Goal: Task Accomplishment & Management: Manage account settings

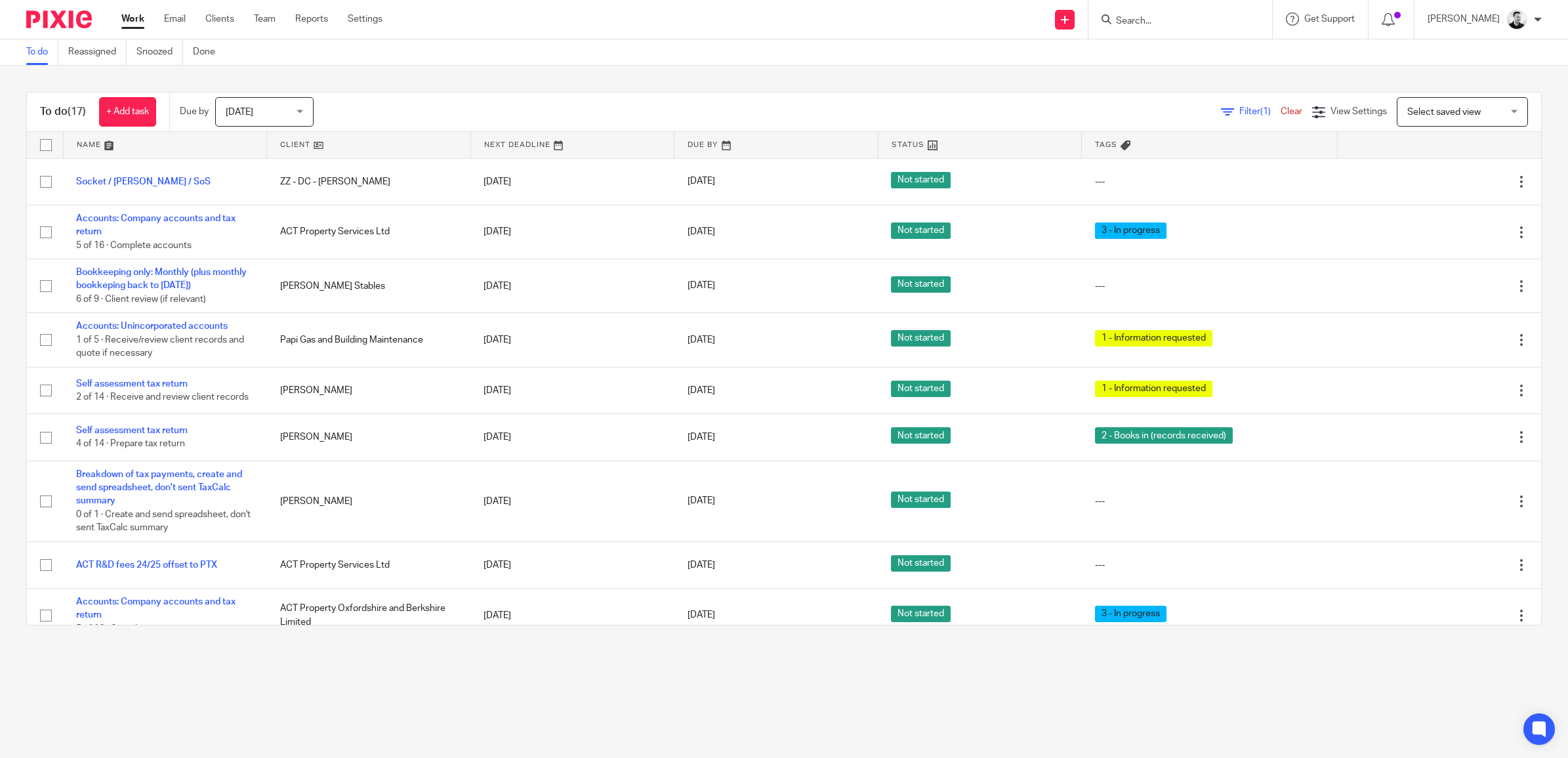
click at [292, 116] on span "Tomorrow" at bounding box center [261, 111] width 70 height 28
click at [256, 138] on li "Today" at bounding box center [268, 140] width 97 height 27
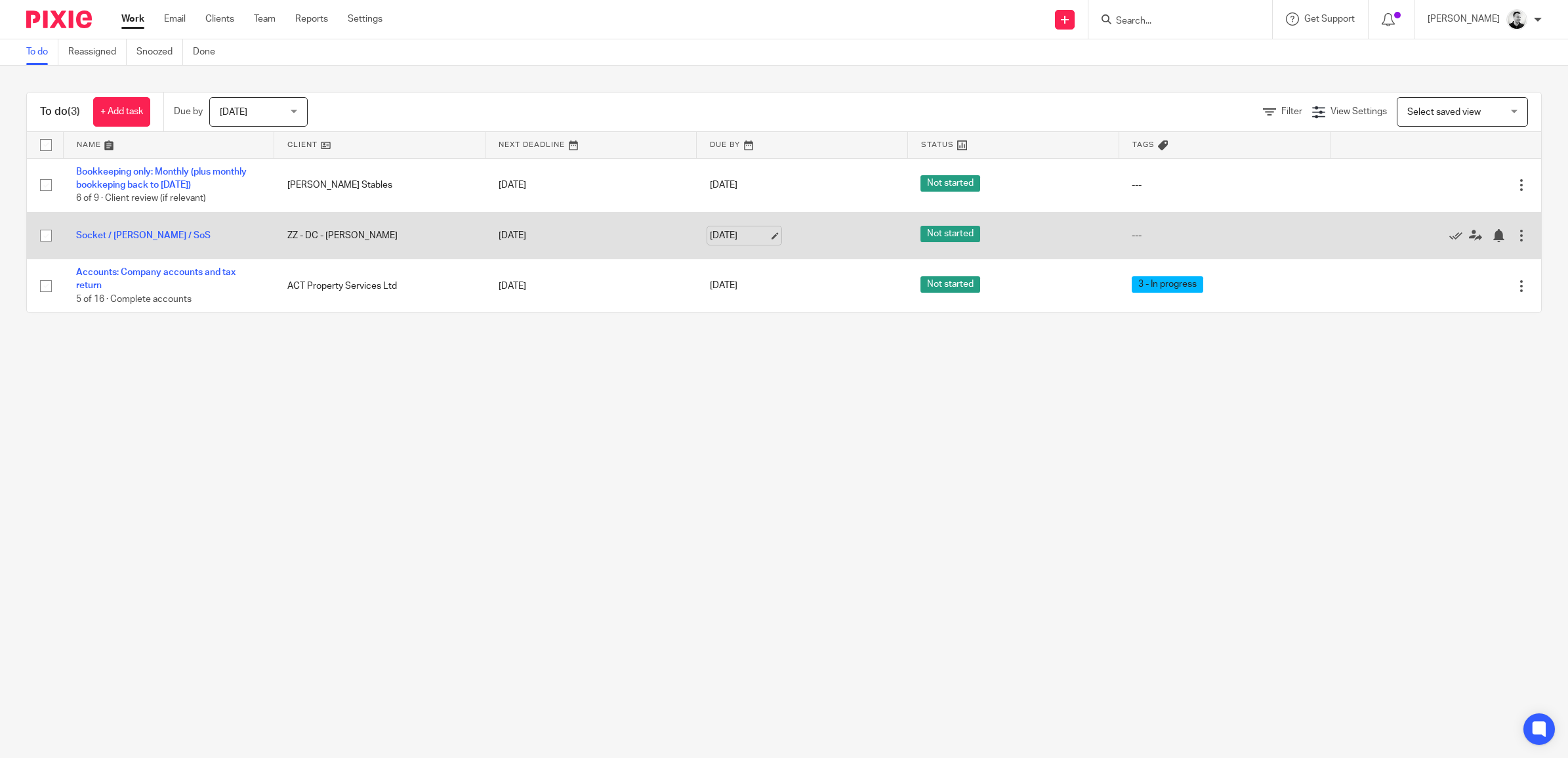
click at [727, 233] on link "[DATE]" at bounding box center [739, 236] width 59 height 14
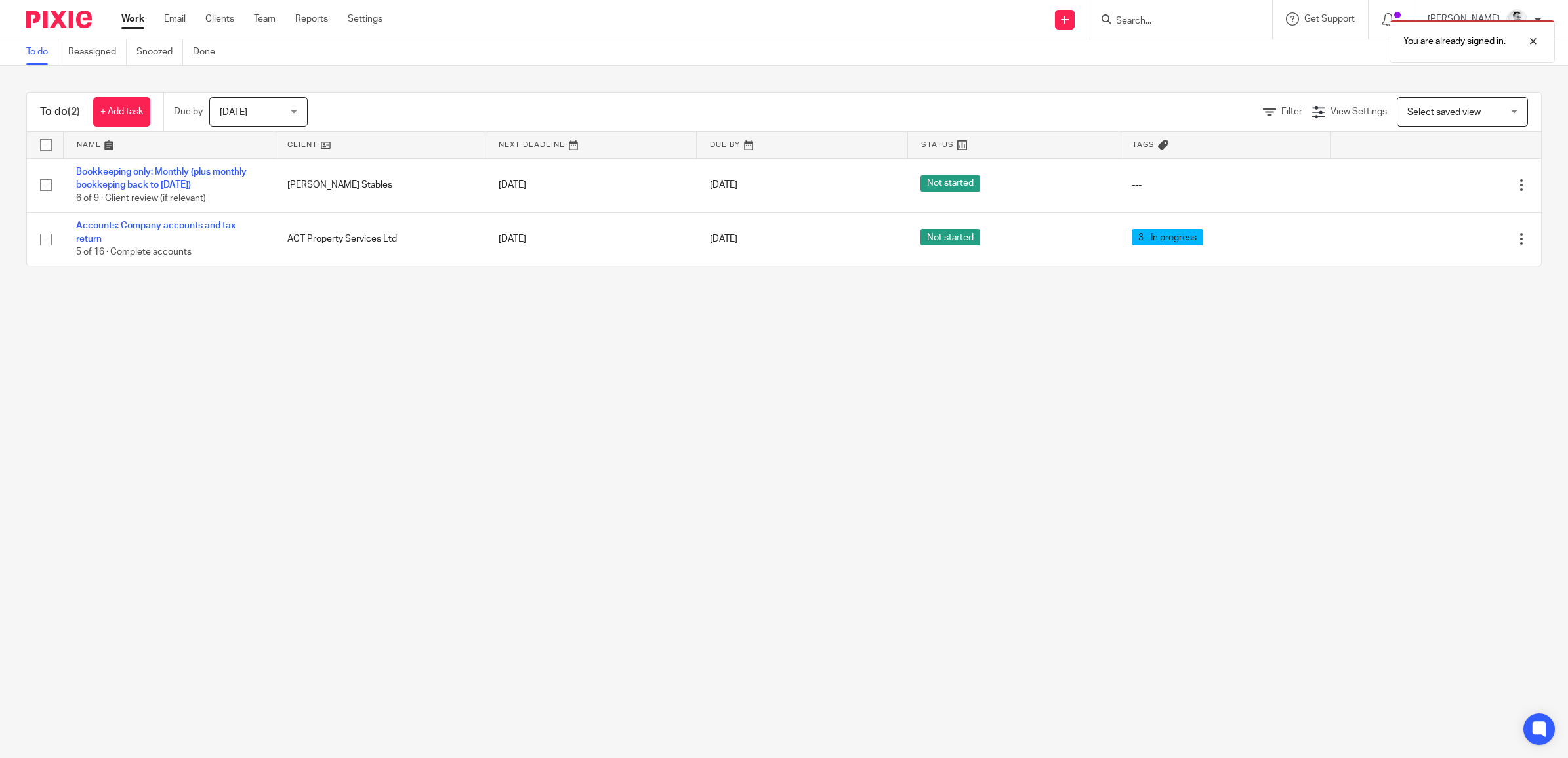
click at [1202, 23] on div "You are already signed in." at bounding box center [1169, 37] width 771 height 50
click at [1133, 19] on div "You are already signed in." at bounding box center [1169, 37] width 771 height 50
click at [1536, 40] on div at bounding box center [1523, 41] width 36 height 15
click at [1145, 21] on input "Search" at bounding box center [1173, 21] width 118 height 12
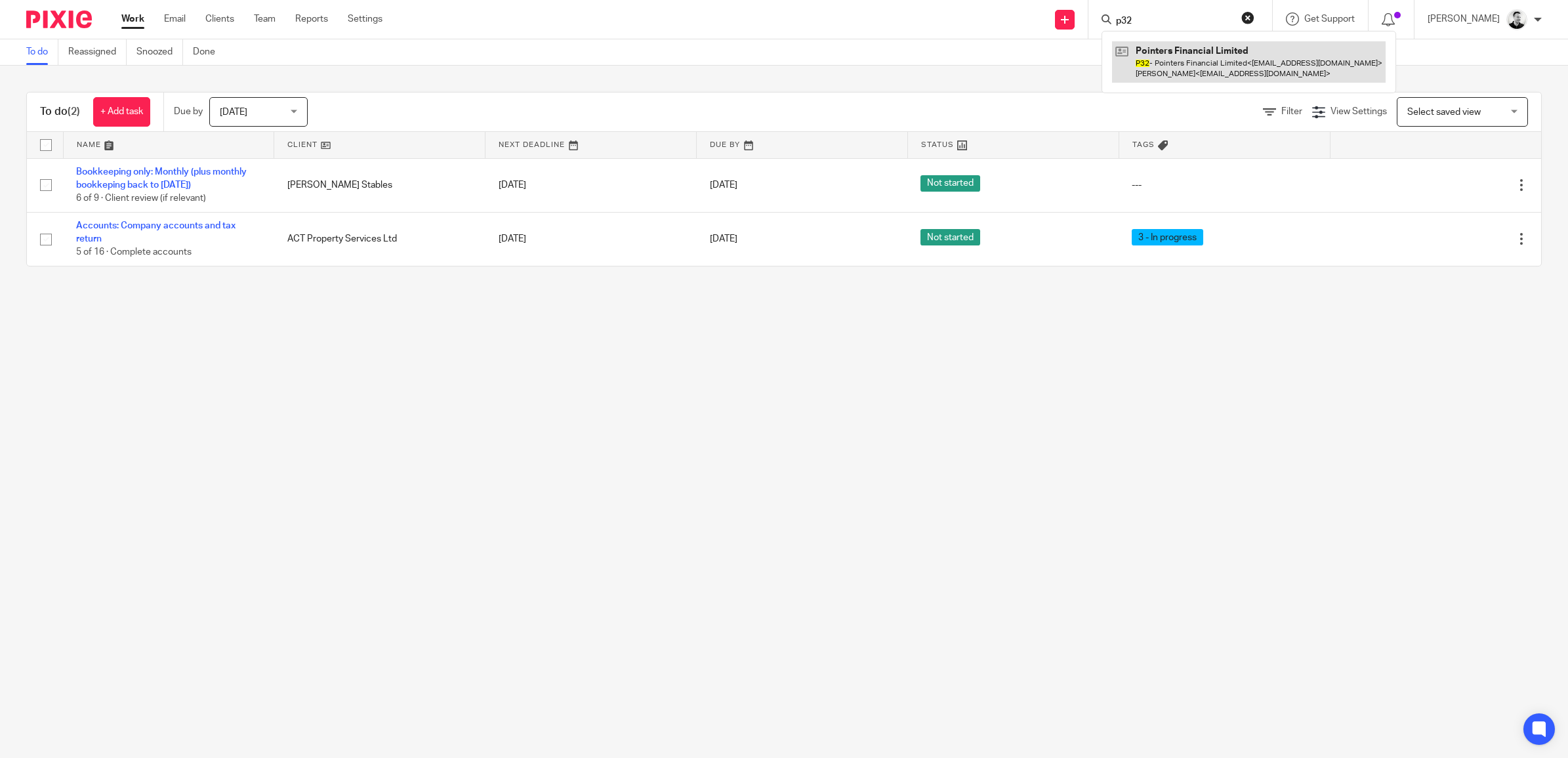
type input "p32"
click at [1185, 67] on link at bounding box center [1249, 62] width 274 height 41
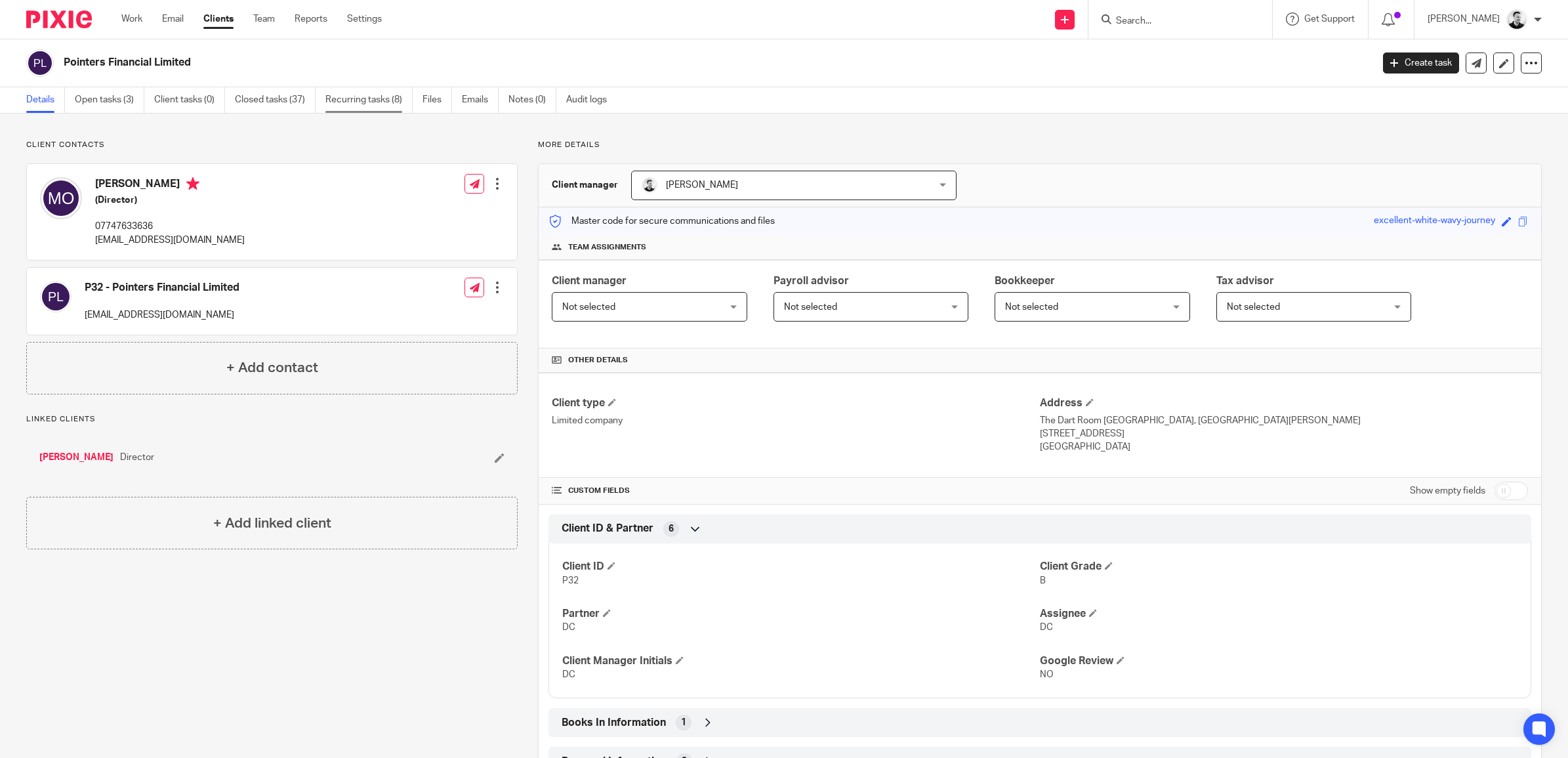
click at [374, 97] on link "Recurring tasks (8)" at bounding box center [368, 99] width 87 height 25
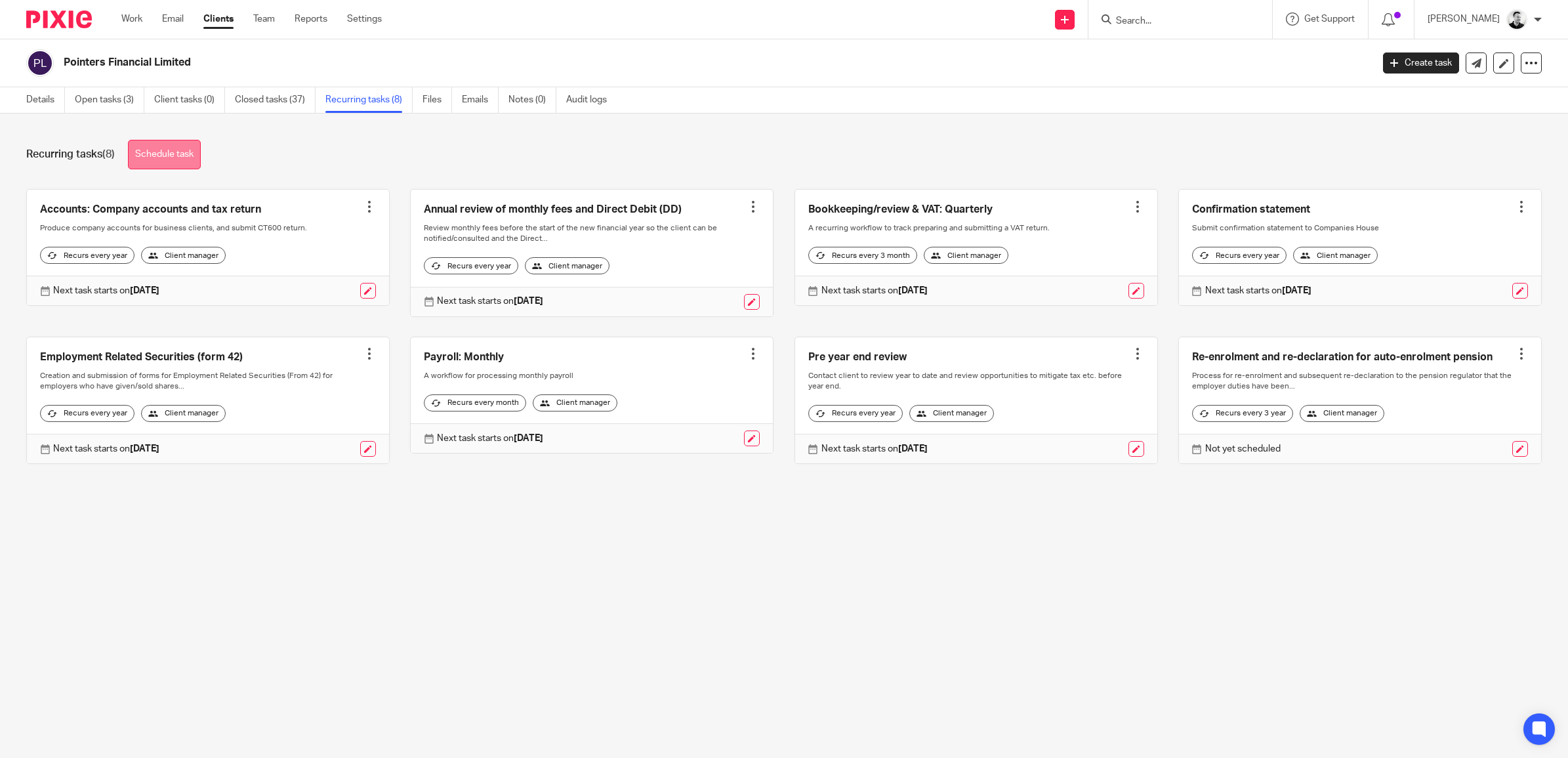
click at [175, 153] on link "Schedule task" at bounding box center [164, 154] width 73 height 29
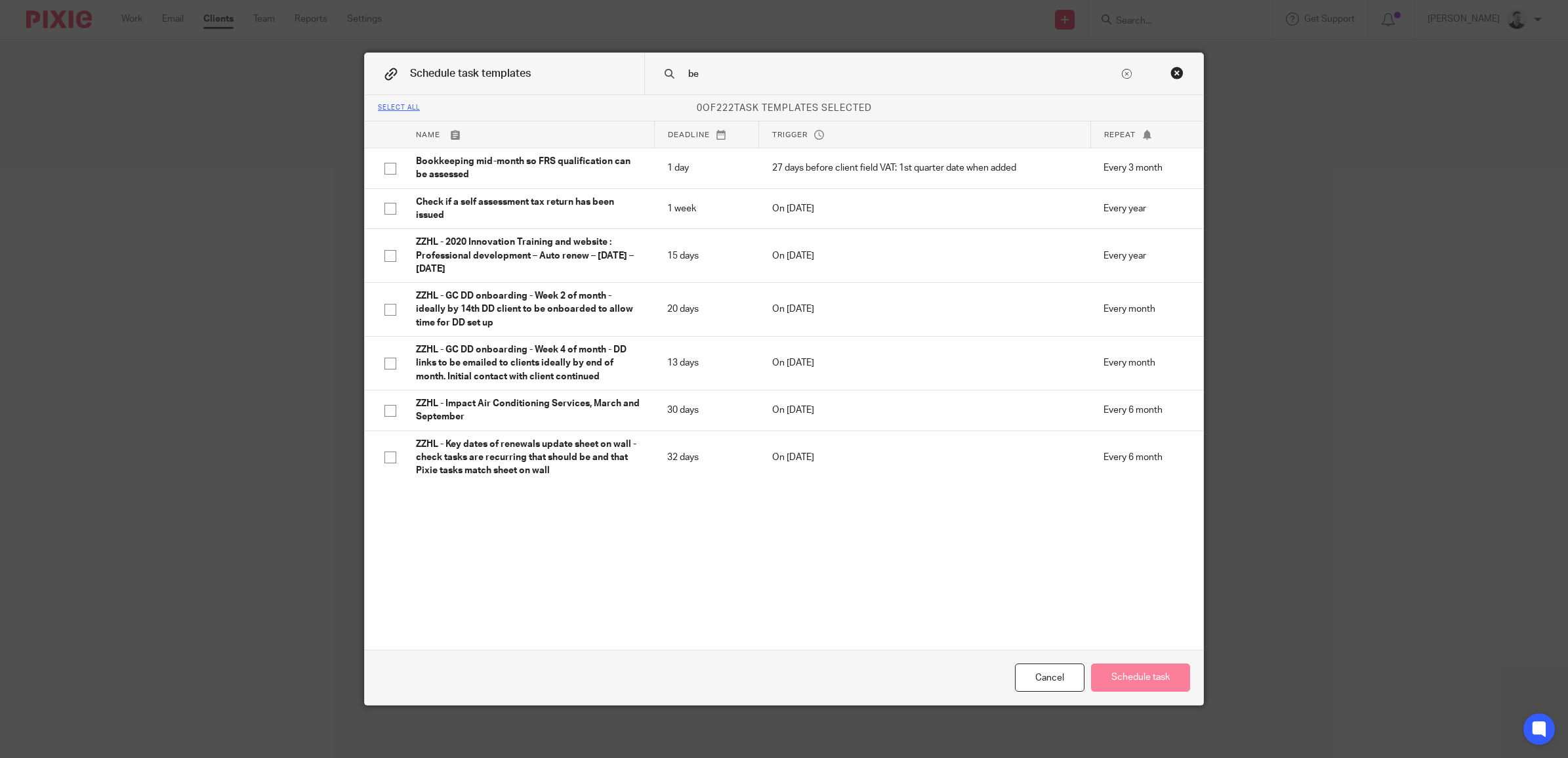
type input "b"
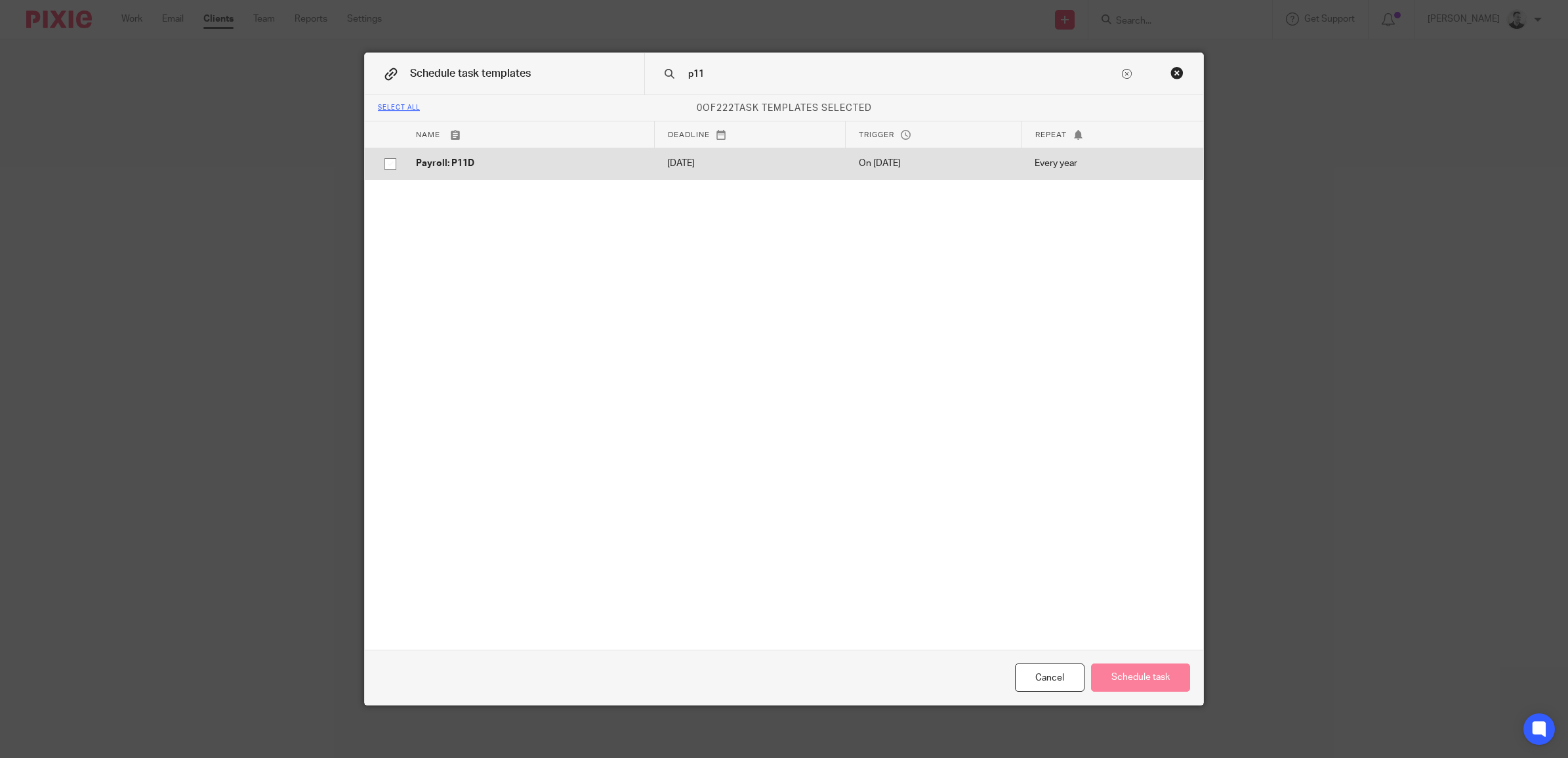
type input "p11"
click at [1129, 164] on p "Every year" at bounding box center [1108, 163] width 149 height 13
checkbox input "true"
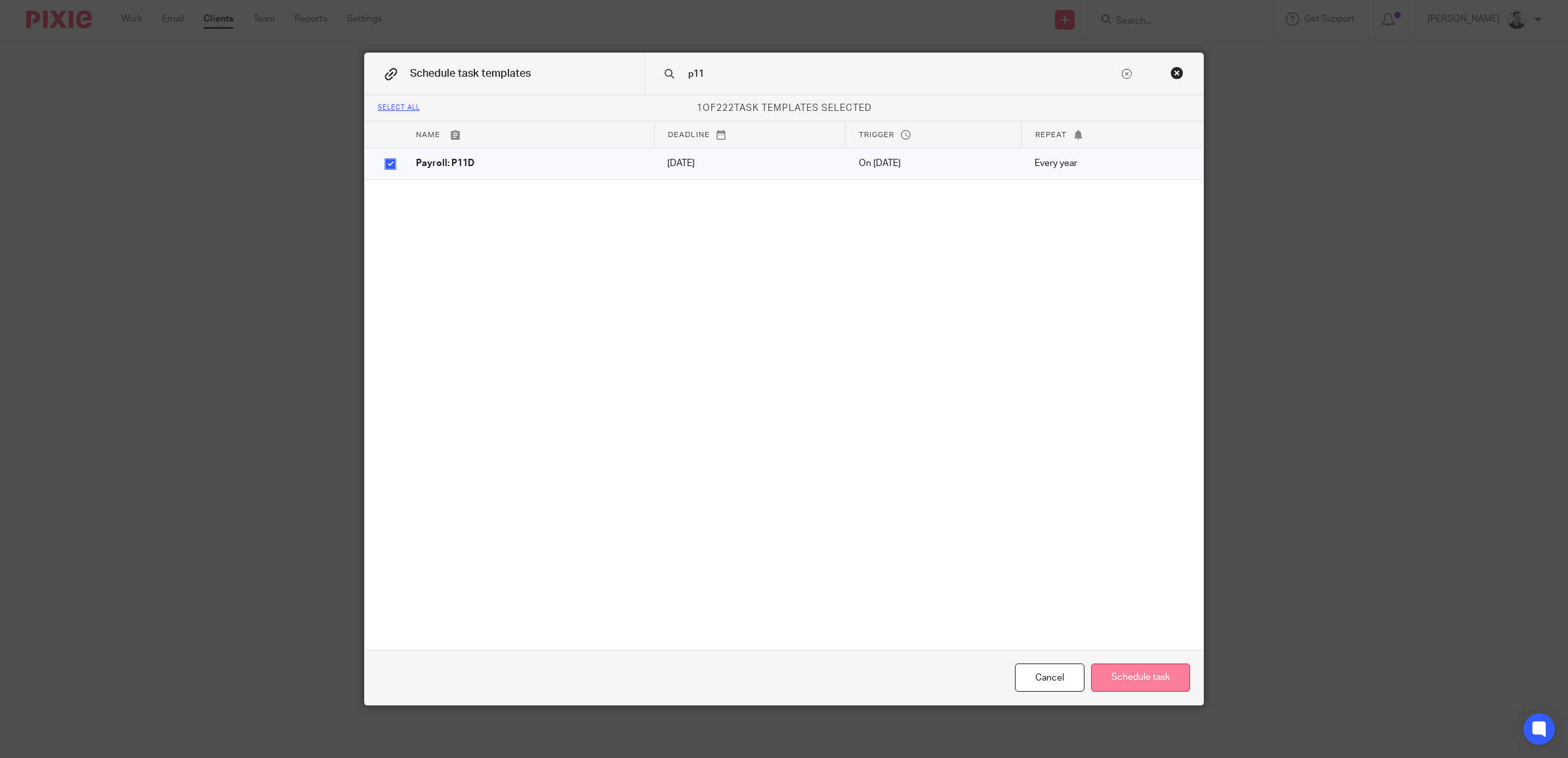
click at [1133, 665] on button "Schedule task" at bounding box center [1141, 677] width 99 height 28
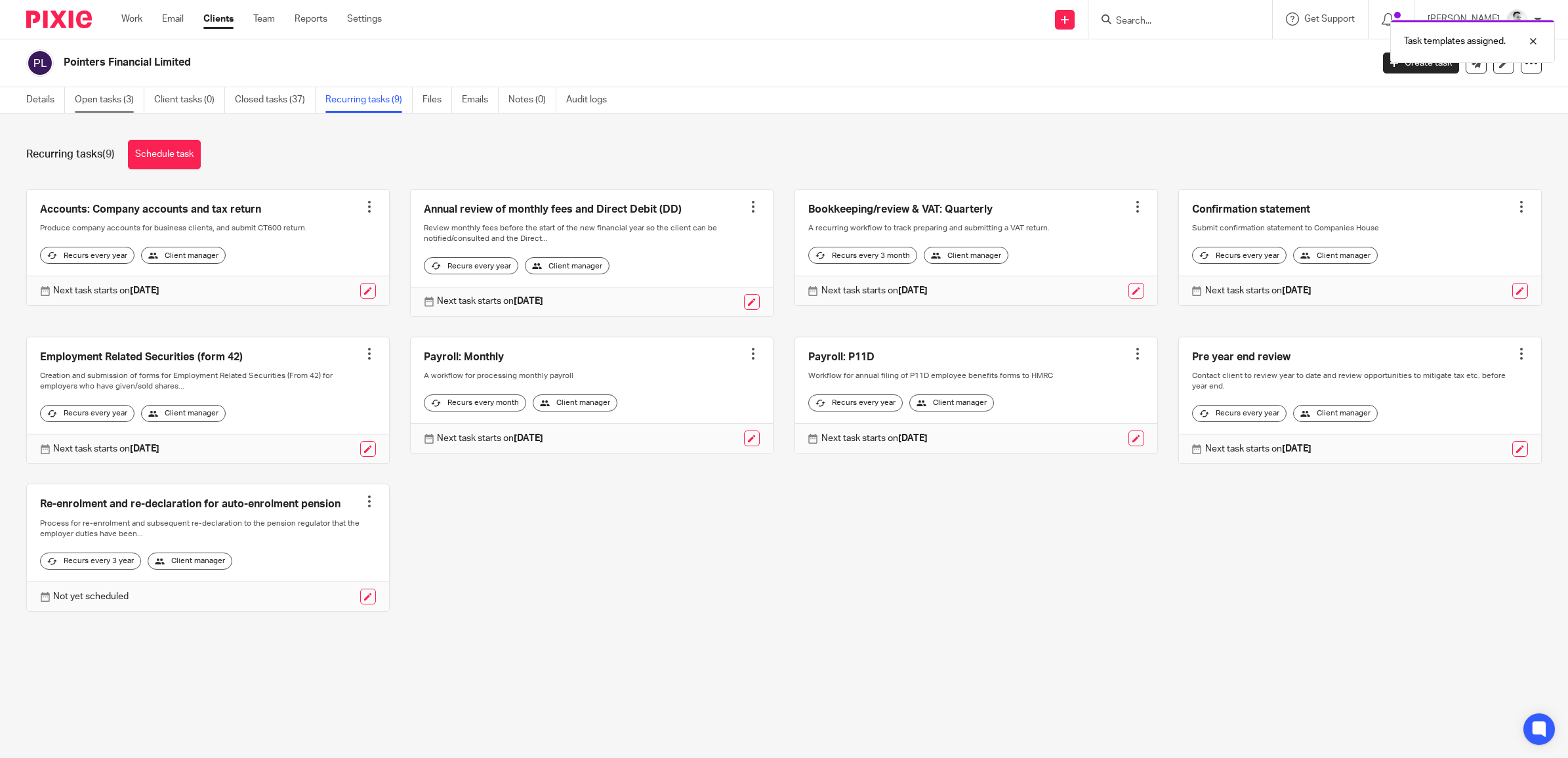
click at [97, 97] on link "Open tasks (3)" at bounding box center [110, 99] width 70 height 25
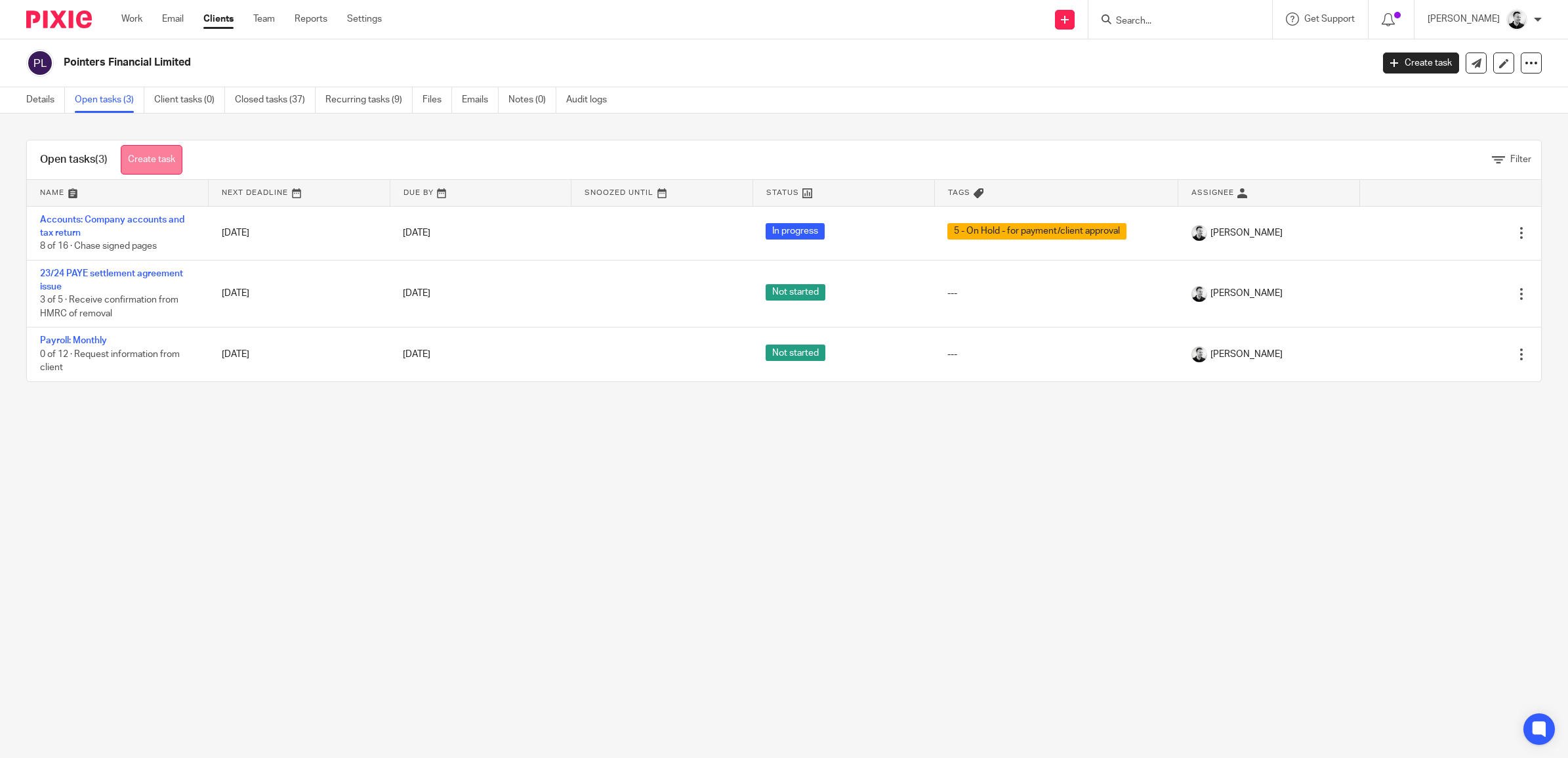
click at [149, 153] on link "Create task" at bounding box center [152, 159] width 62 height 29
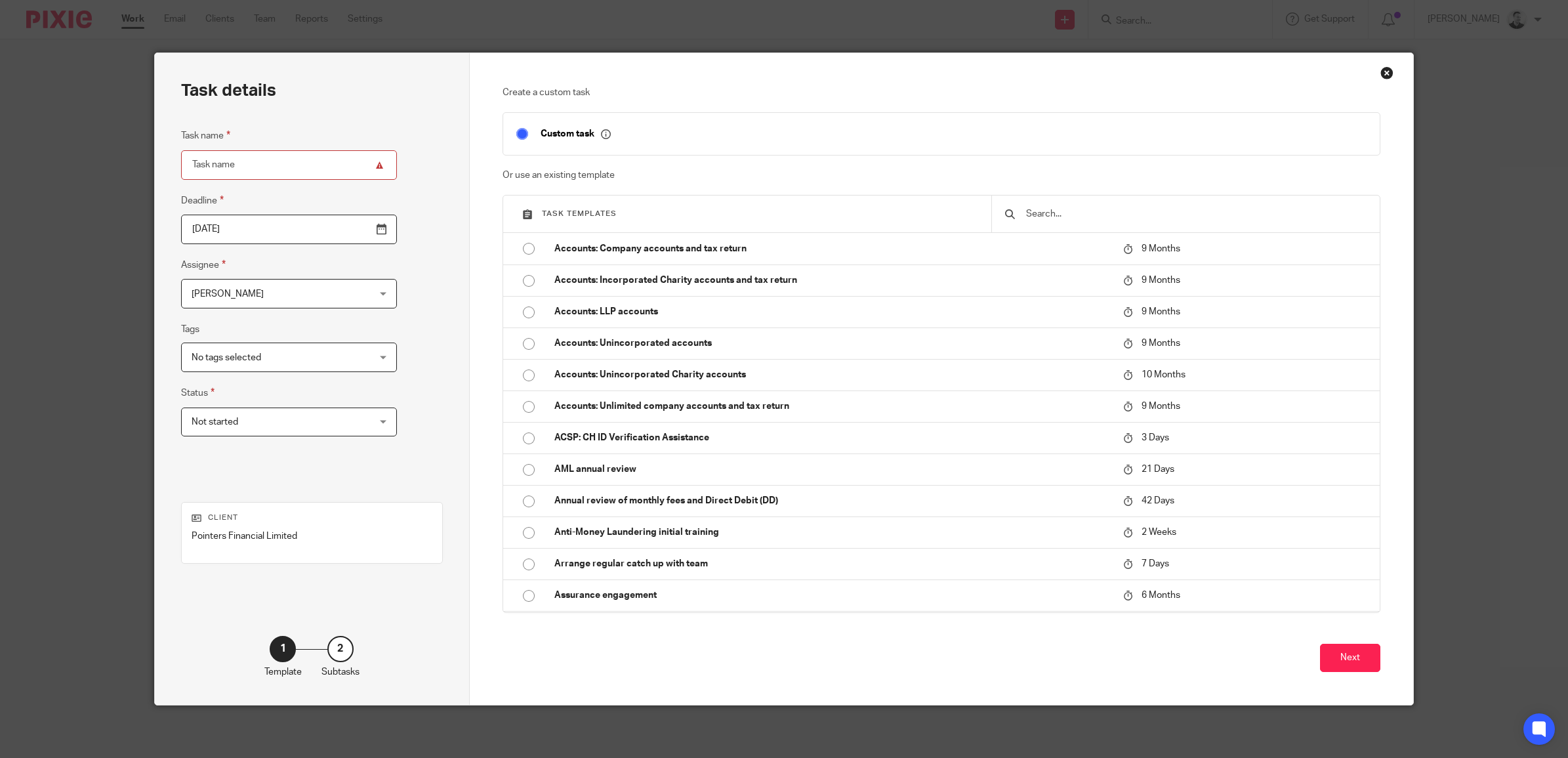
click at [1380, 73] on div "Close this dialog window" at bounding box center [1387, 73] width 13 height 13
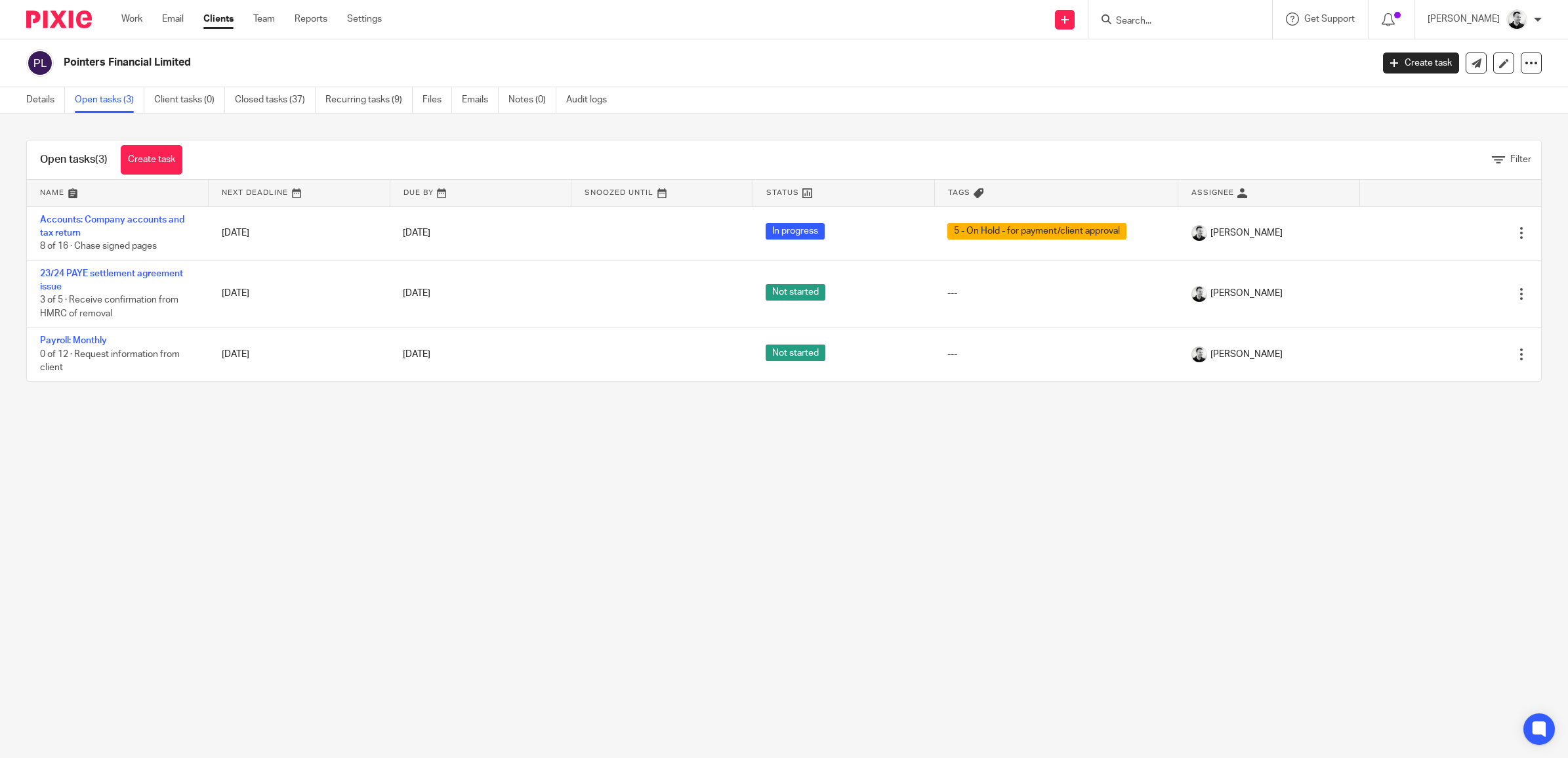
click at [143, 22] on ul "Work Email Clients Team Reports Settings" at bounding box center [261, 19] width 280 height 13
click at [133, 19] on link "Work" at bounding box center [132, 19] width 21 height 13
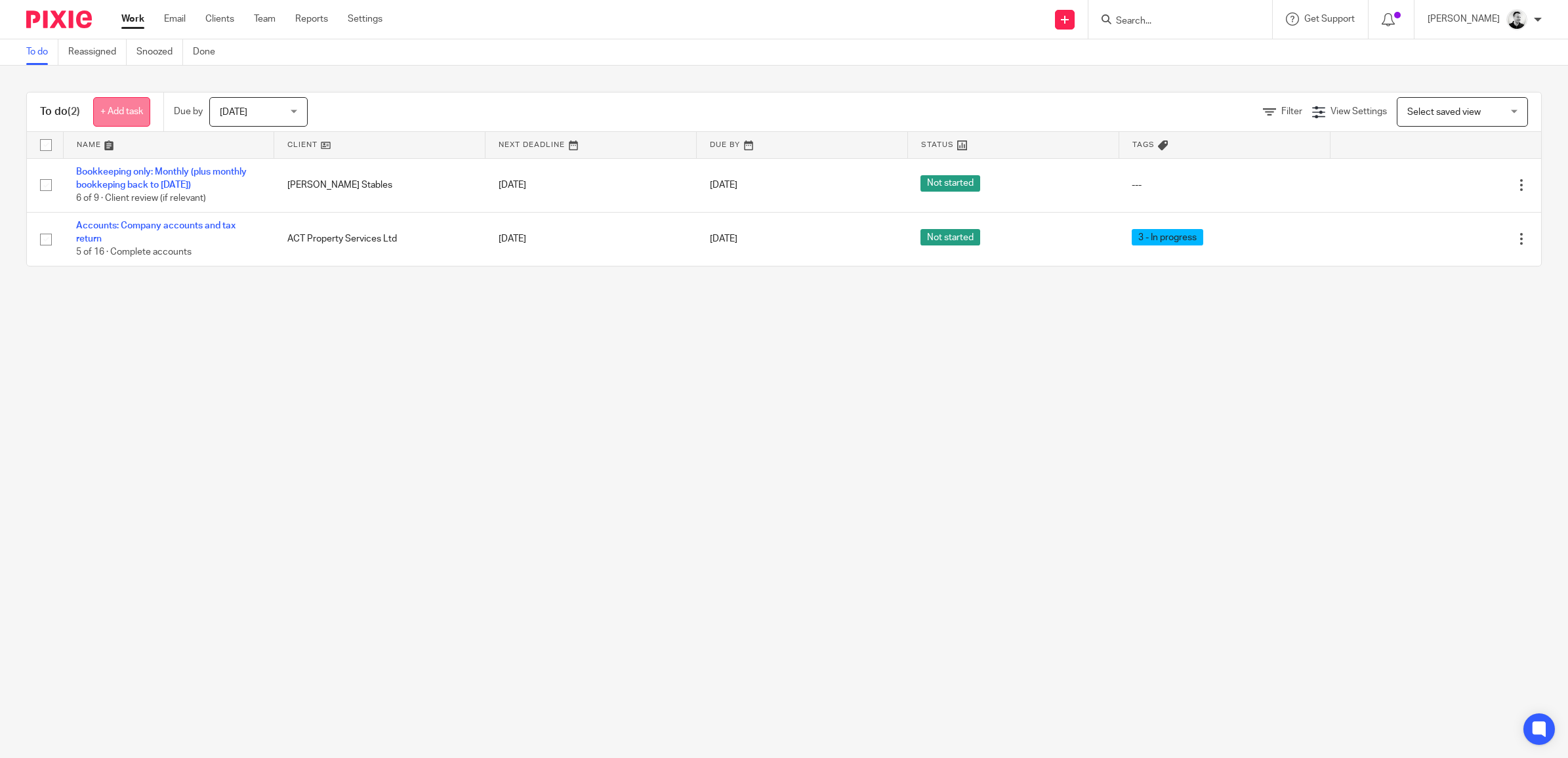
click at [122, 112] on link "+ Add task" at bounding box center [122, 112] width 57 height 29
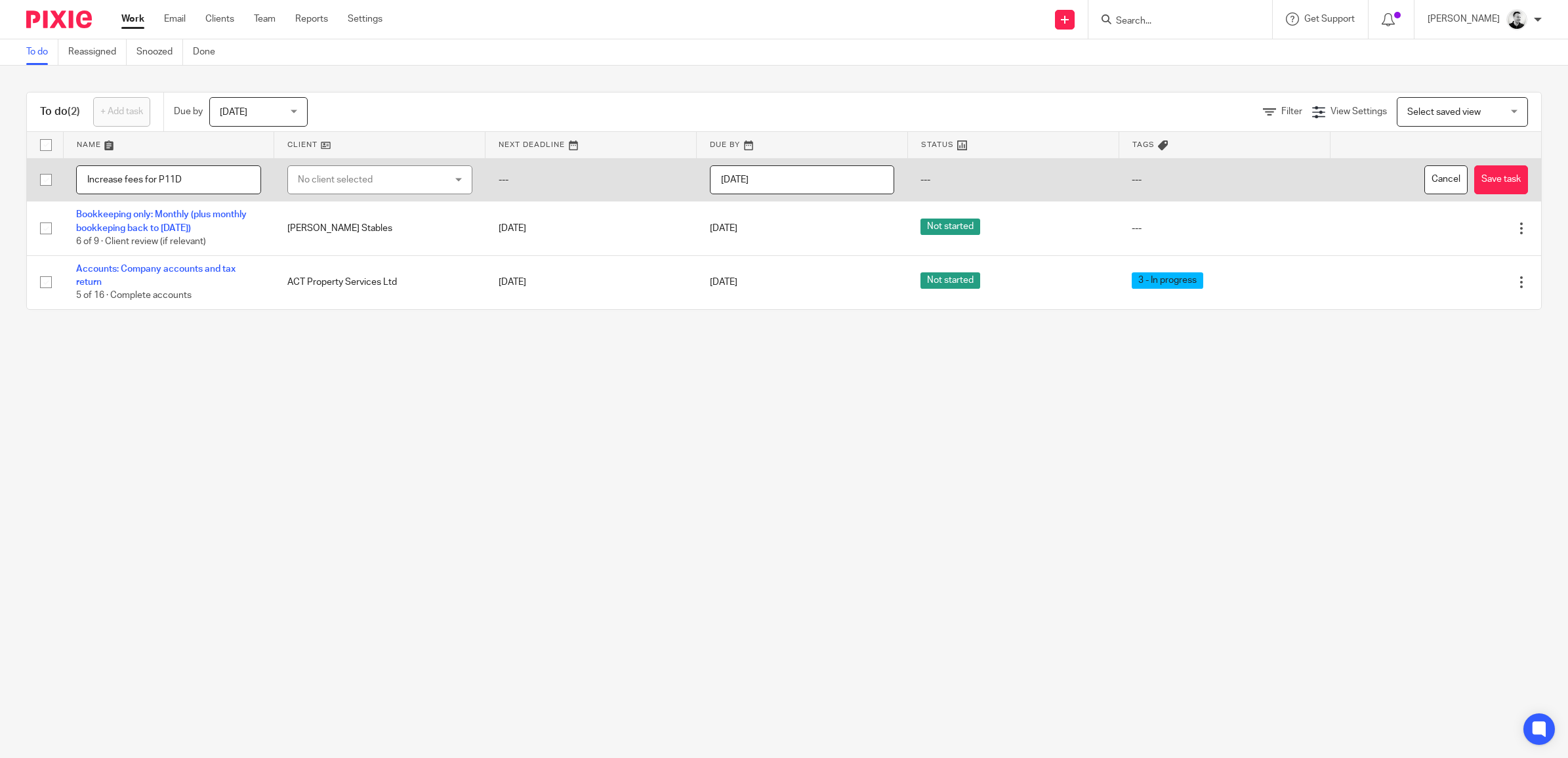
type input "Increase fees for P11D"
click at [352, 188] on div "No client selected" at bounding box center [367, 180] width 139 height 28
type input "point"
click at [359, 236] on li "Pointers Financial Limited" at bounding box center [374, 246] width 180 height 27
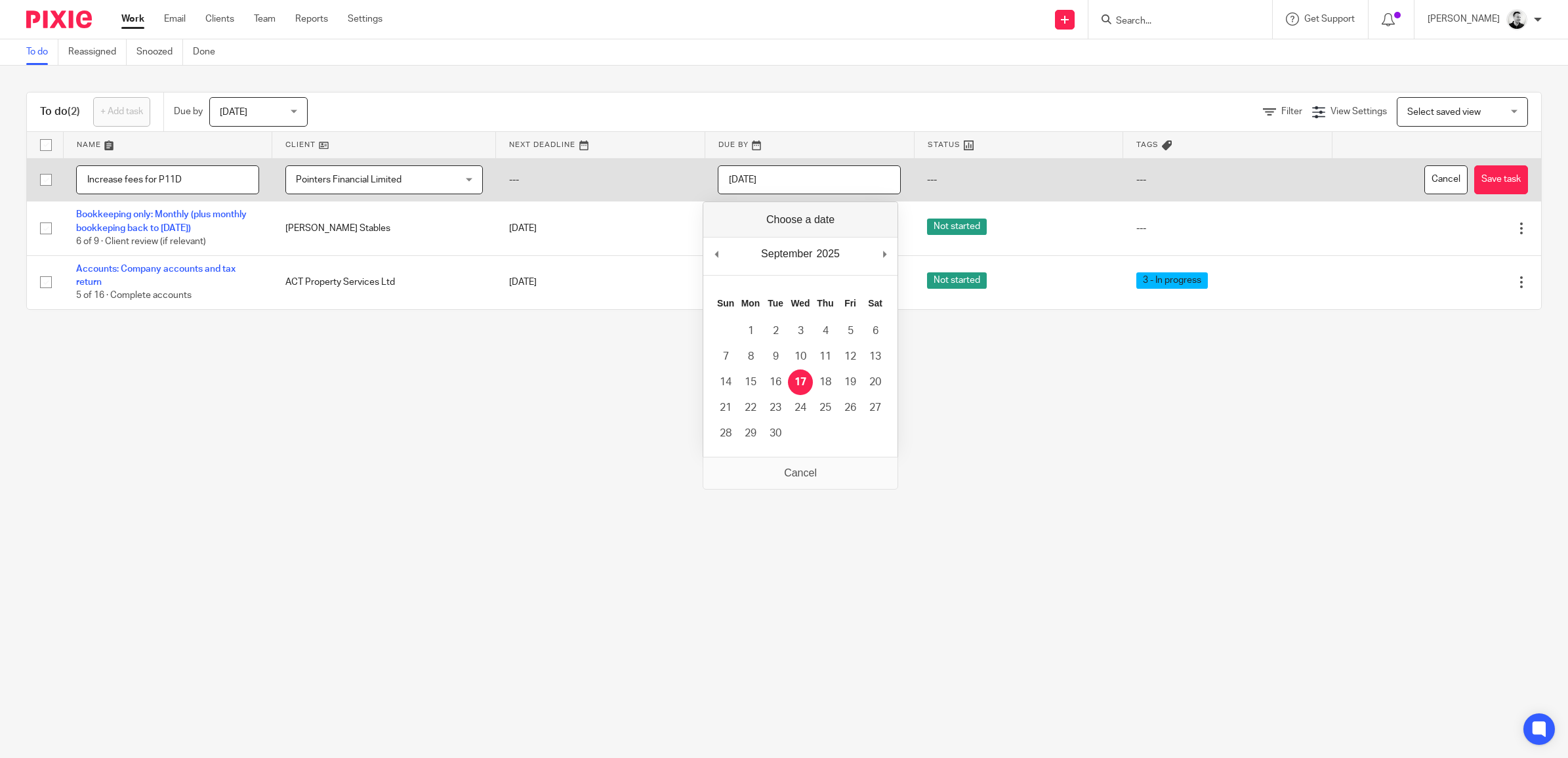
click at [795, 185] on input "2025-09-17" at bounding box center [808, 180] width 183 height 29
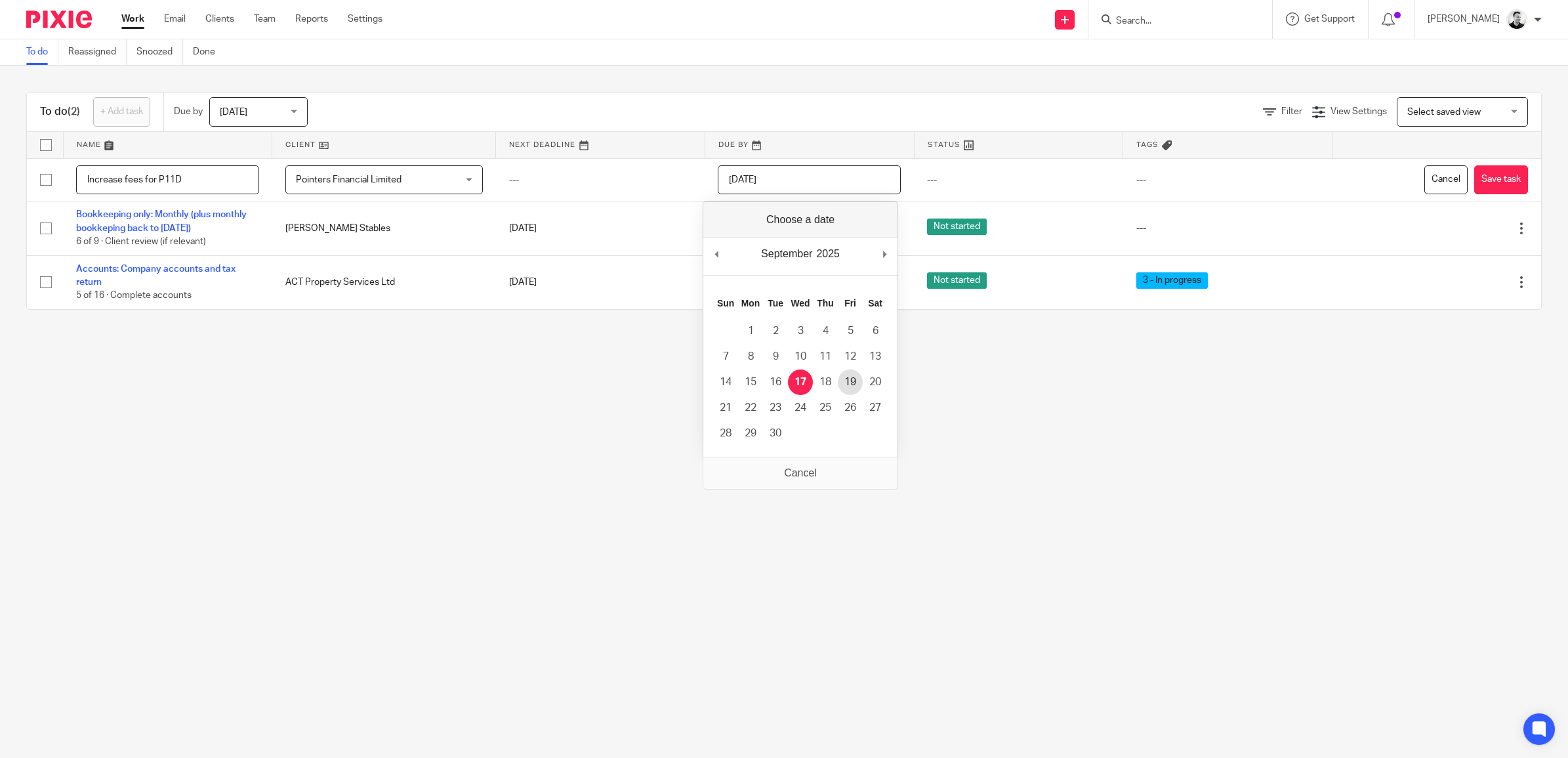
type input "2025-09-19"
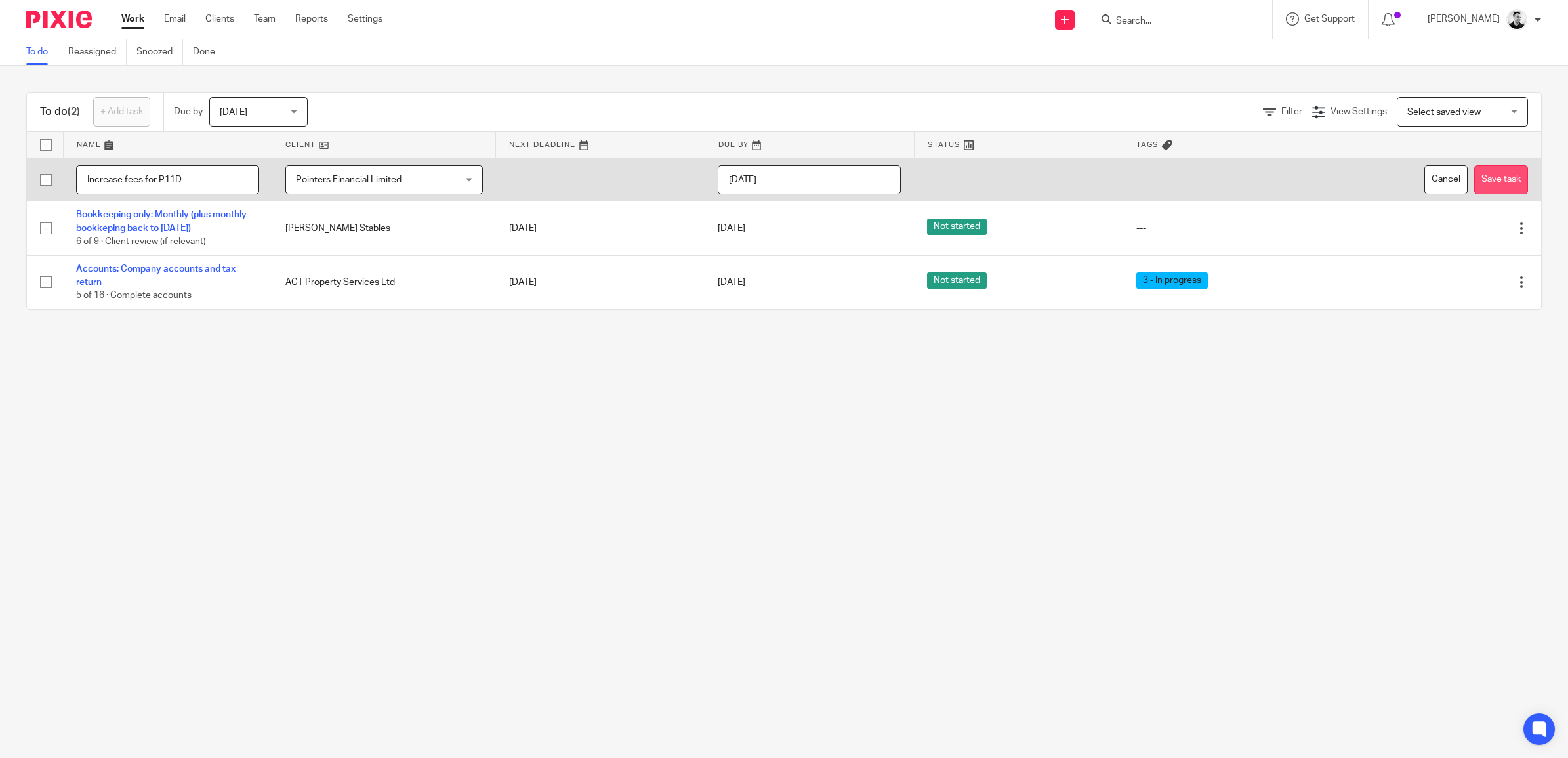
click at [1477, 175] on button "Save task" at bounding box center [1501, 180] width 54 height 29
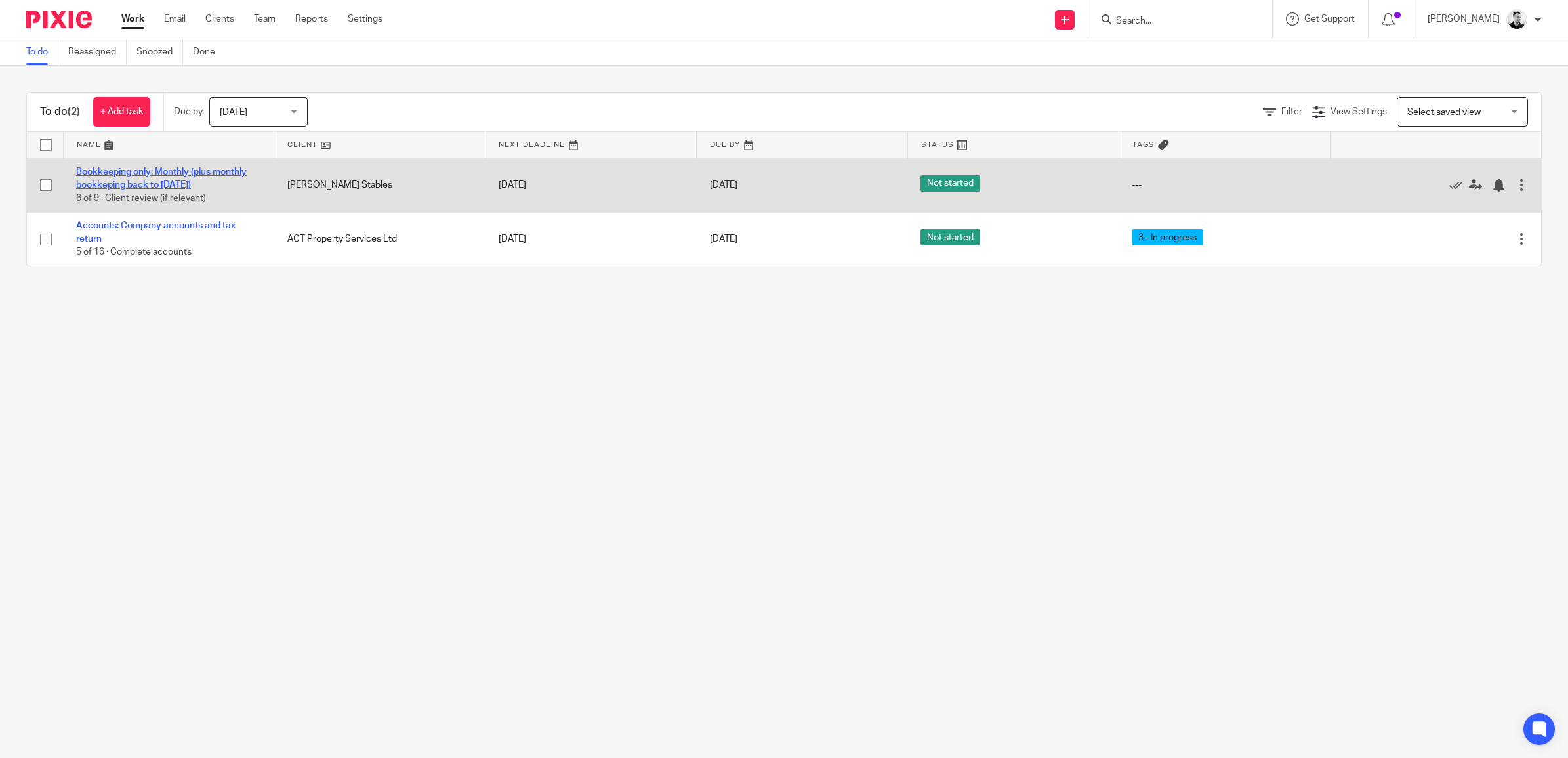
click at [121, 175] on link "Bookkeeping only: Monthly (plus monthly bookkeping back to April 25)" at bounding box center [162, 178] width 171 height 22
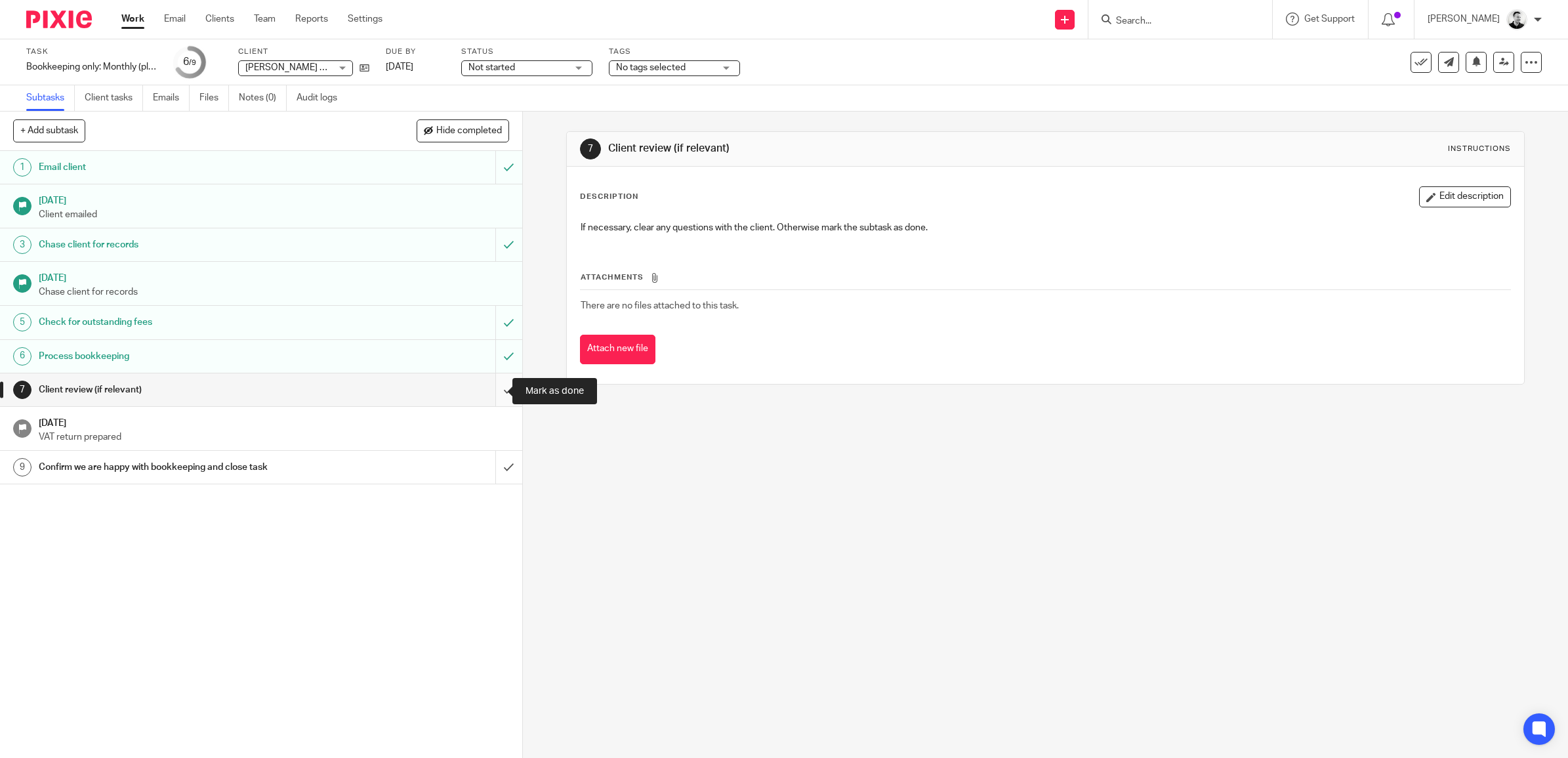
click at [489, 390] on input "submit" at bounding box center [261, 389] width 522 height 32
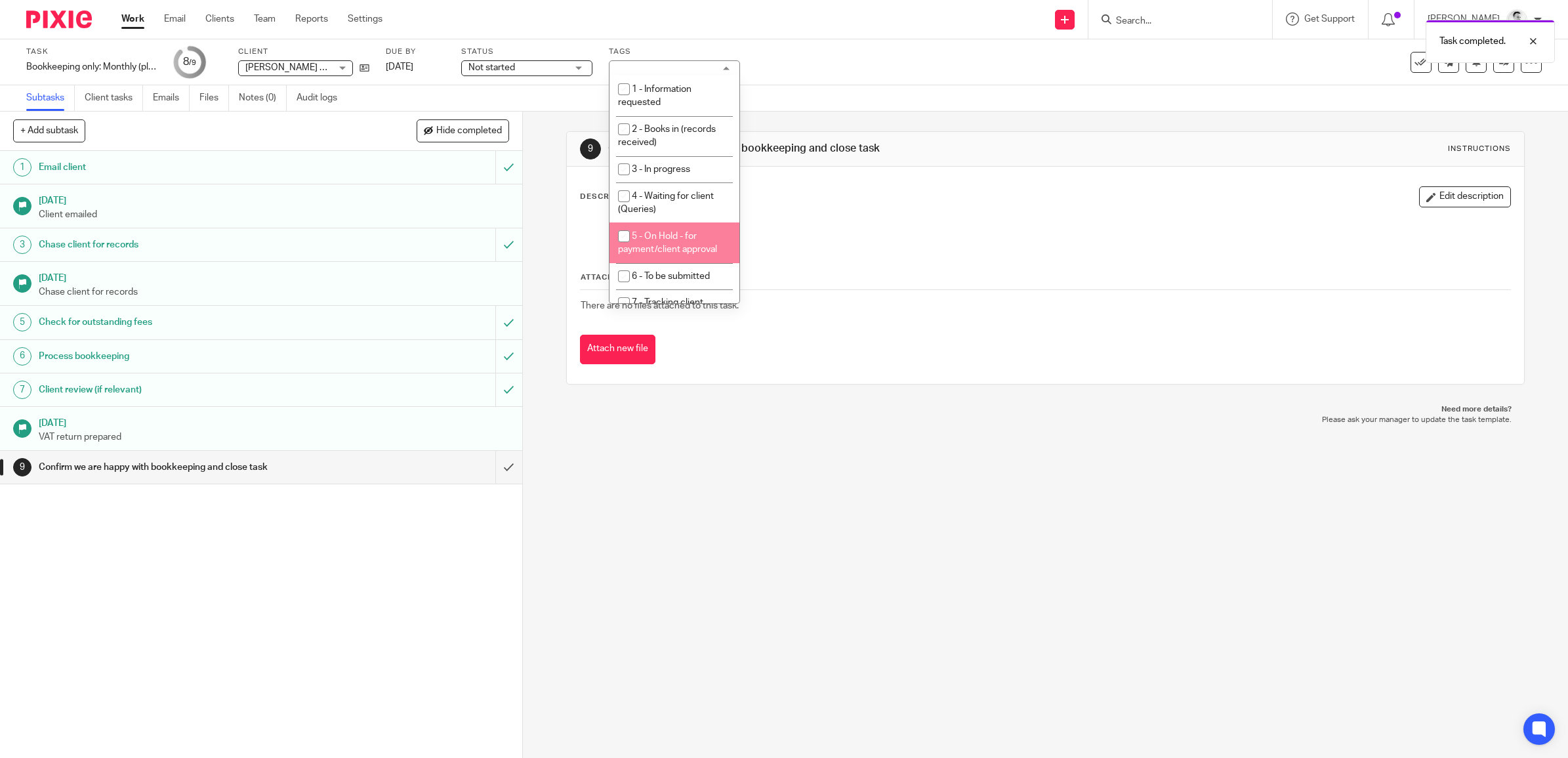
click at [669, 235] on span "5 - On Hold - for payment/client approval" at bounding box center [668, 243] width 99 height 23
checkbox input "true"
drag, startPoint x: 792, startPoint y: 53, endPoint x: 661, endPoint y: 56, distance: 131.0
click at [790, 53] on div "Task completed." at bounding box center [1169, 37] width 771 height 50
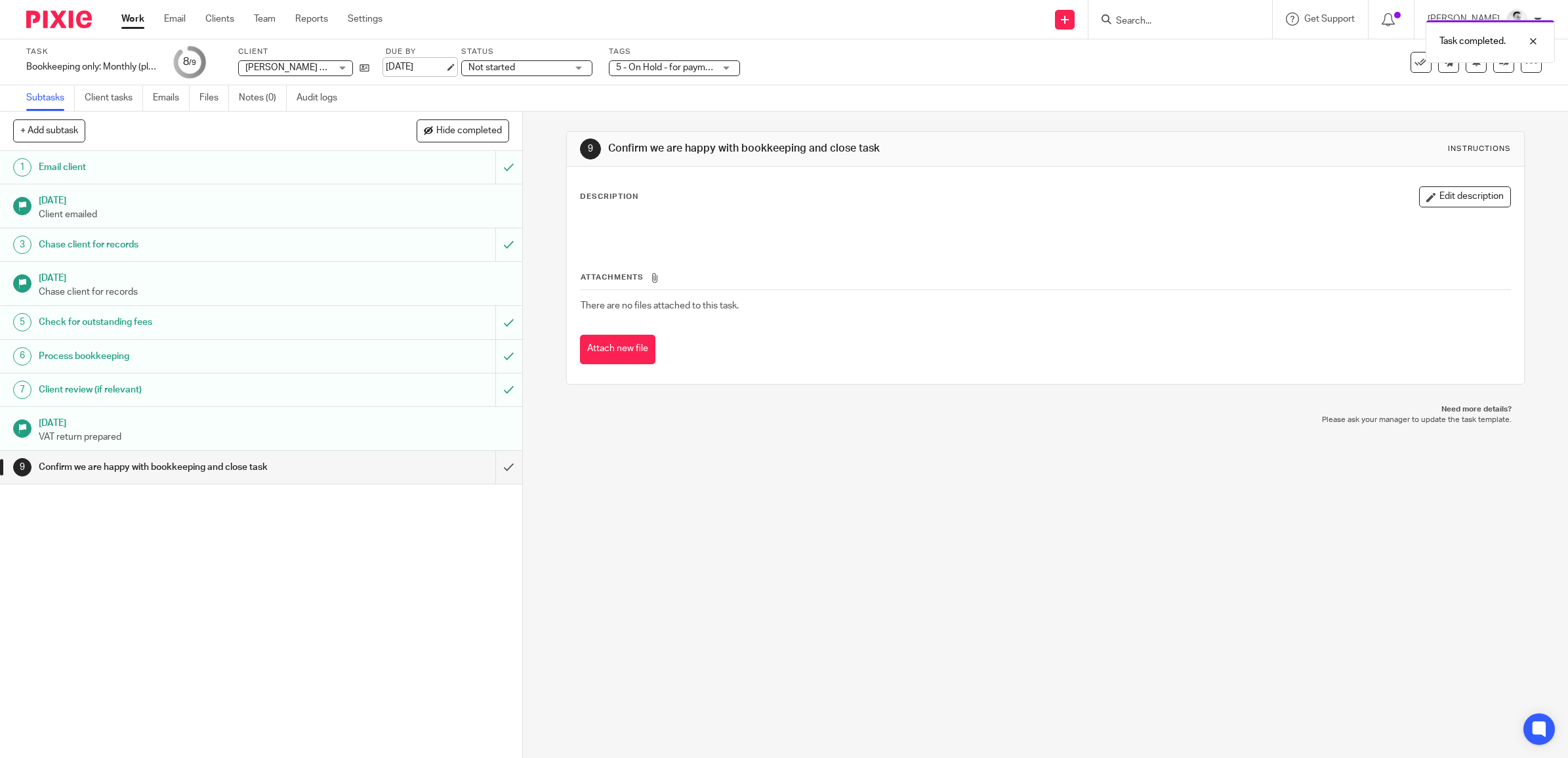
click at [412, 63] on link "[DATE]" at bounding box center [415, 67] width 59 height 14
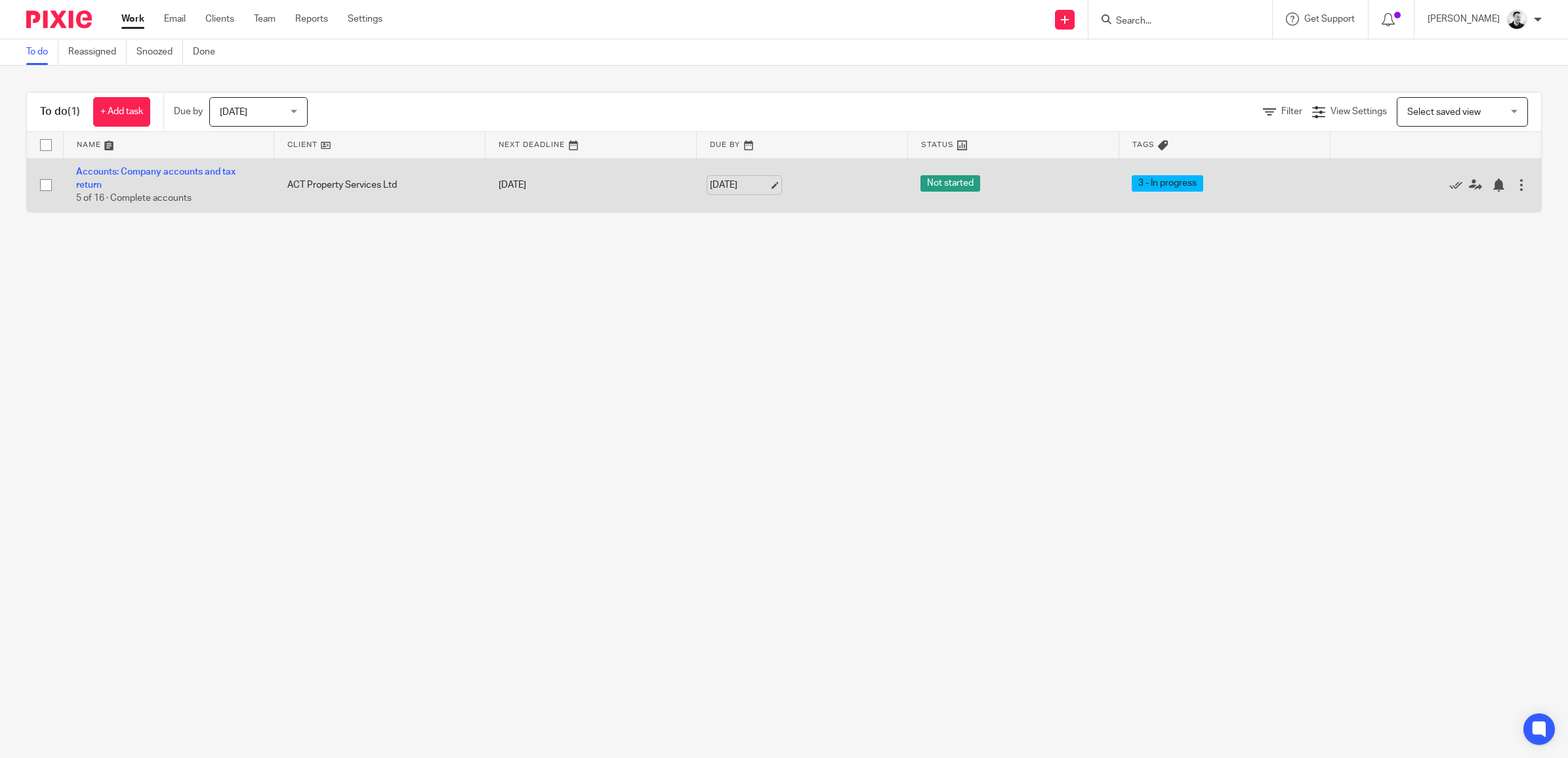
click at [729, 190] on link "[DATE]" at bounding box center [739, 185] width 59 height 14
